Goal: Information Seeking & Learning: Find specific page/section

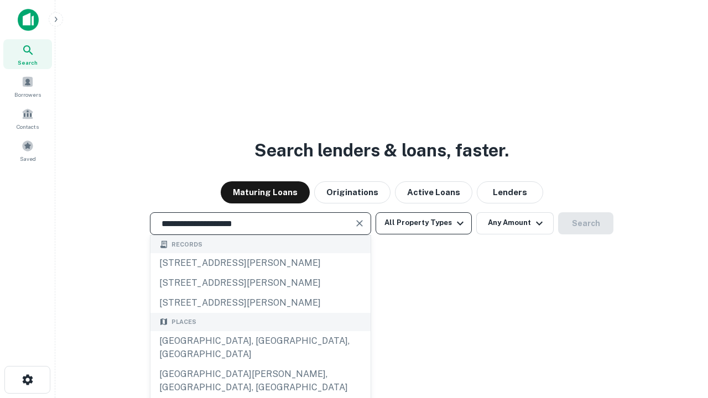
click at [260, 364] on div "[GEOGRAPHIC_DATA], [GEOGRAPHIC_DATA], [GEOGRAPHIC_DATA]" at bounding box center [260, 347] width 220 height 33
type input "**********"
click at [424, 223] on button "All Property Types" at bounding box center [423, 223] width 96 height 22
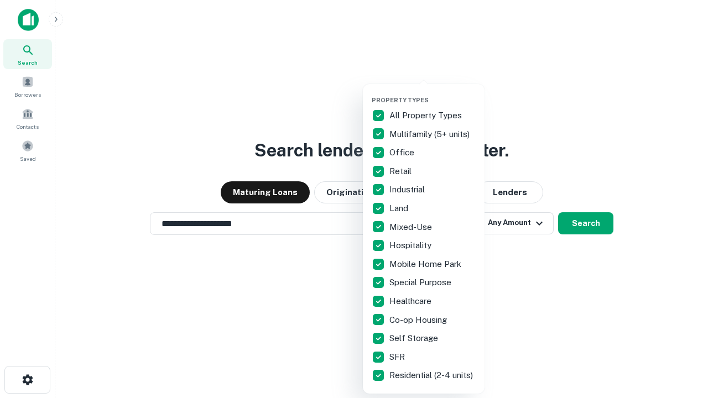
click at [432, 93] on button "button" at bounding box center [433, 93] width 122 height 1
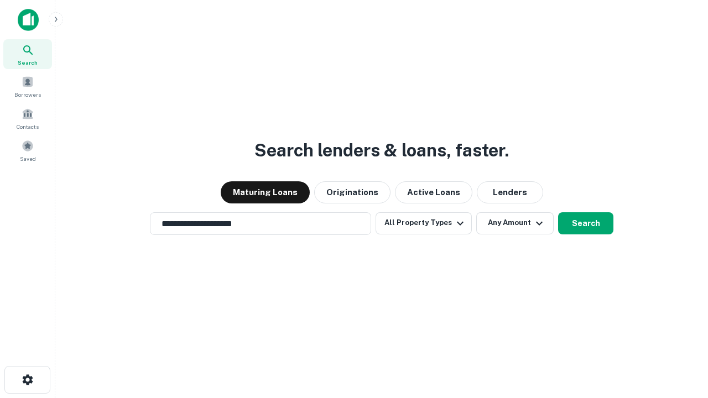
scroll to position [17, 0]
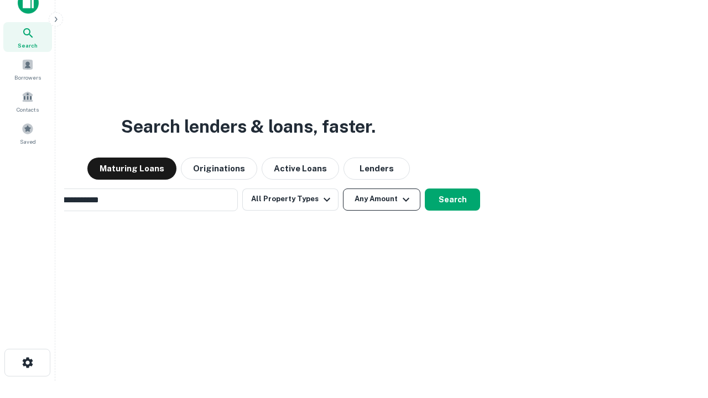
click at [343, 189] on button "Any Amount" at bounding box center [381, 200] width 77 height 22
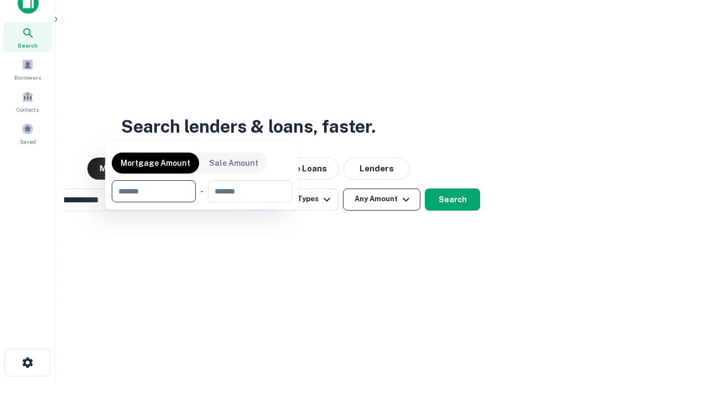
scroll to position [18, 0]
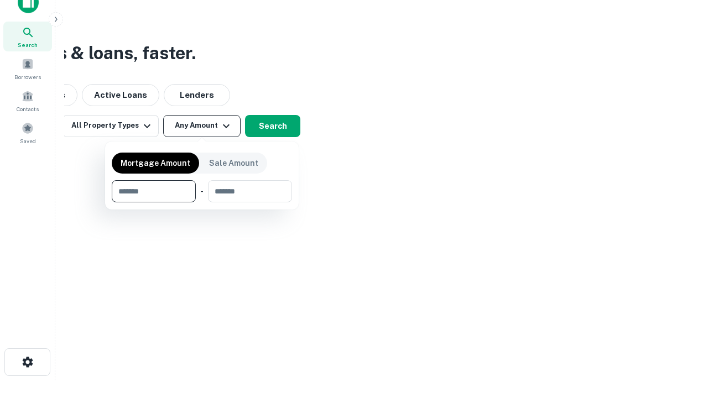
type input "*******"
click at [202, 202] on button "button" at bounding box center [202, 202] width 180 height 1
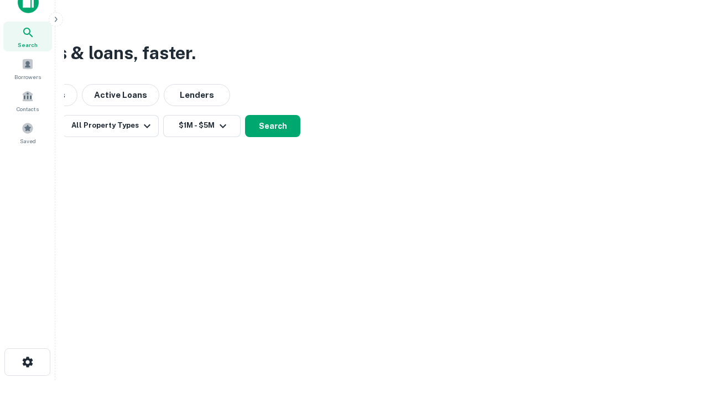
scroll to position [7, 204]
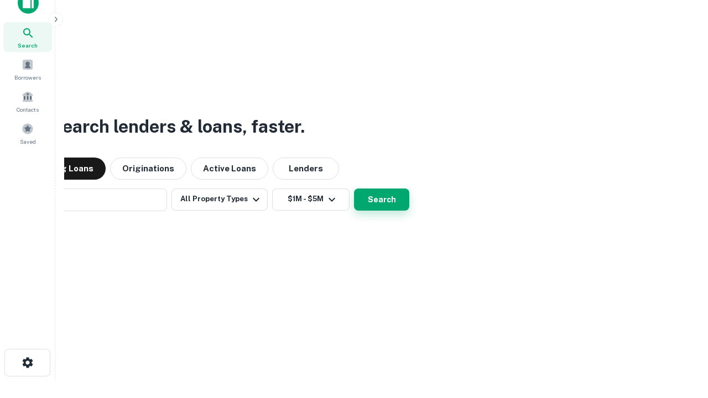
click at [354, 189] on button "Search" at bounding box center [381, 200] width 55 height 22
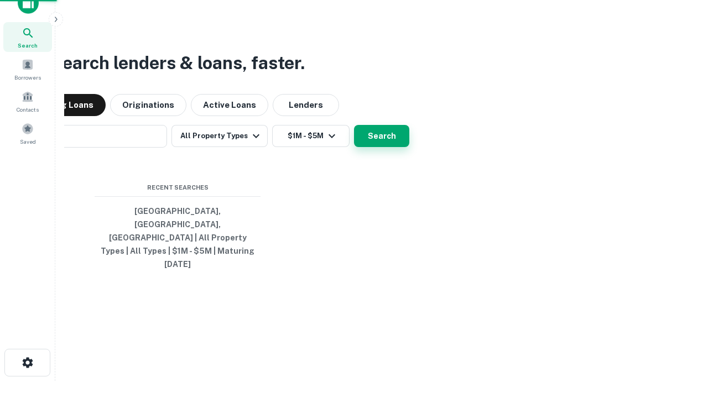
scroll to position [29, 313]
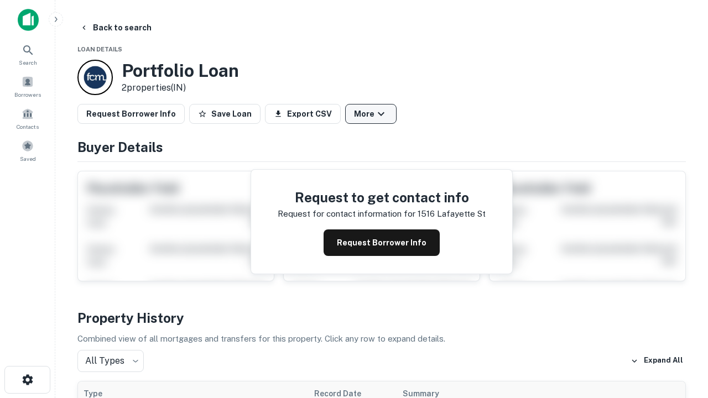
click at [370, 114] on button "More" at bounding box center [370, 114] width 51 height 20
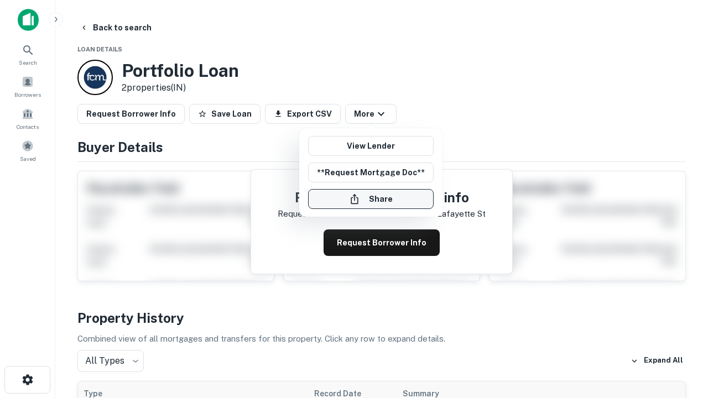
click at [370, 199] on button "Share" at bounding box center [371, 199] width 126 height 20
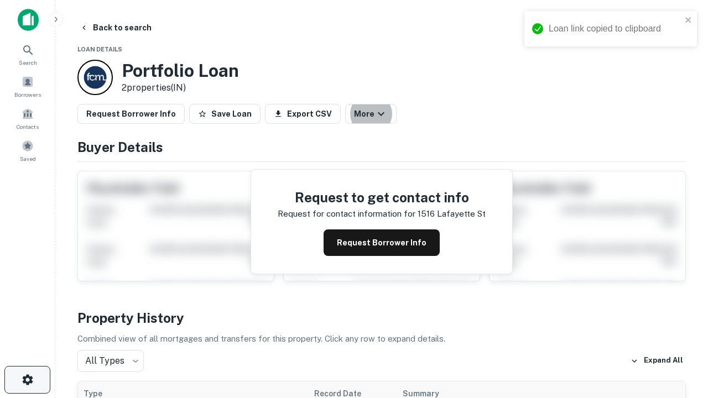
click at [27, 380] on icon "button" at bounding box center [27, 379] width 13 height 13
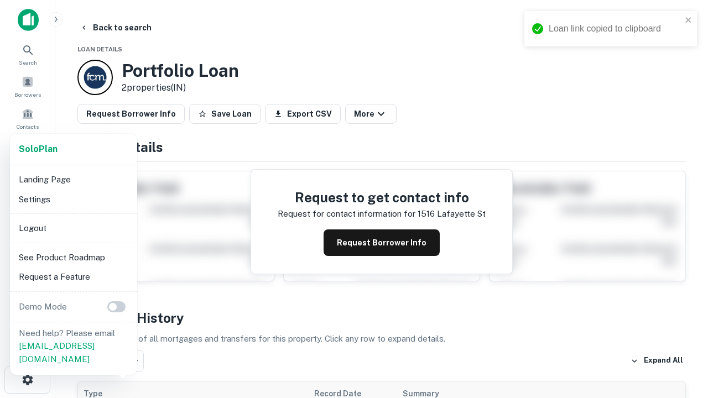
click at [73, 228] on li "Logout" at bounding box center [73, 228] width 118 height 20
